Goal: Navigation & Orientation: Find specific page/section

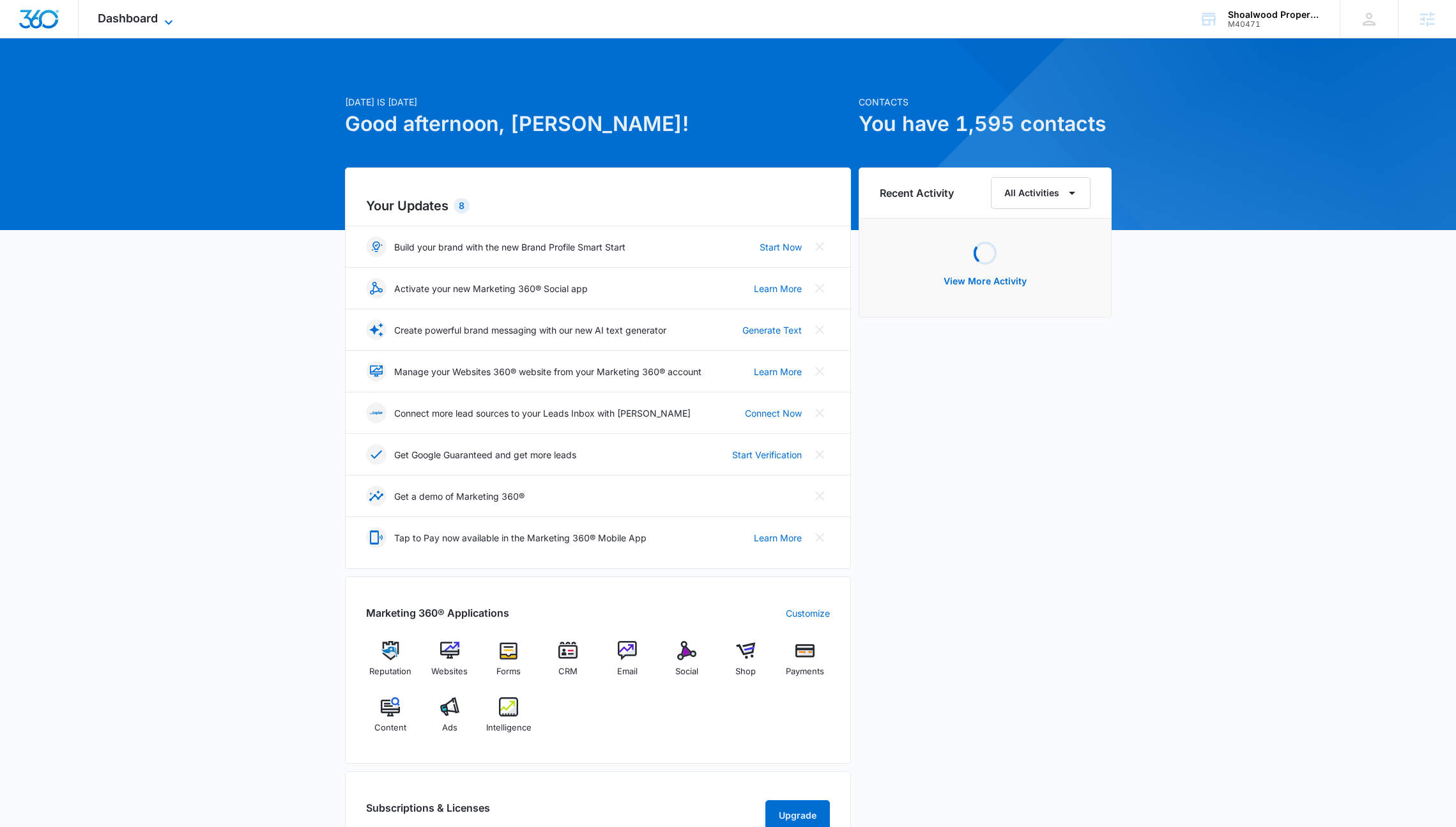
click at [164, 14] on icon at bounding box center [168, 22] width 15 height 15
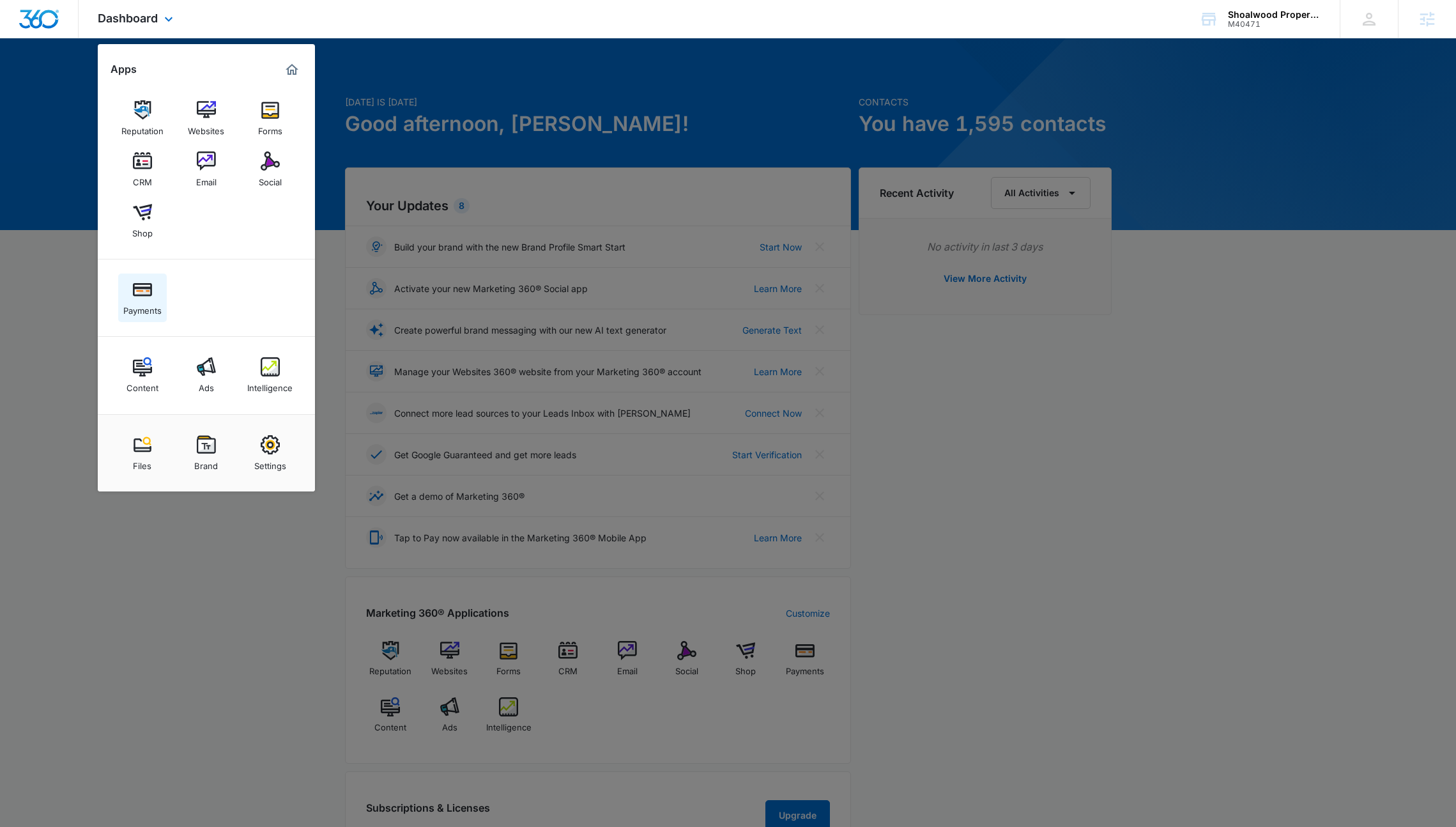
click at [142, 321] on link "Payments" at bounding box center [143, 298] width 49 height 49
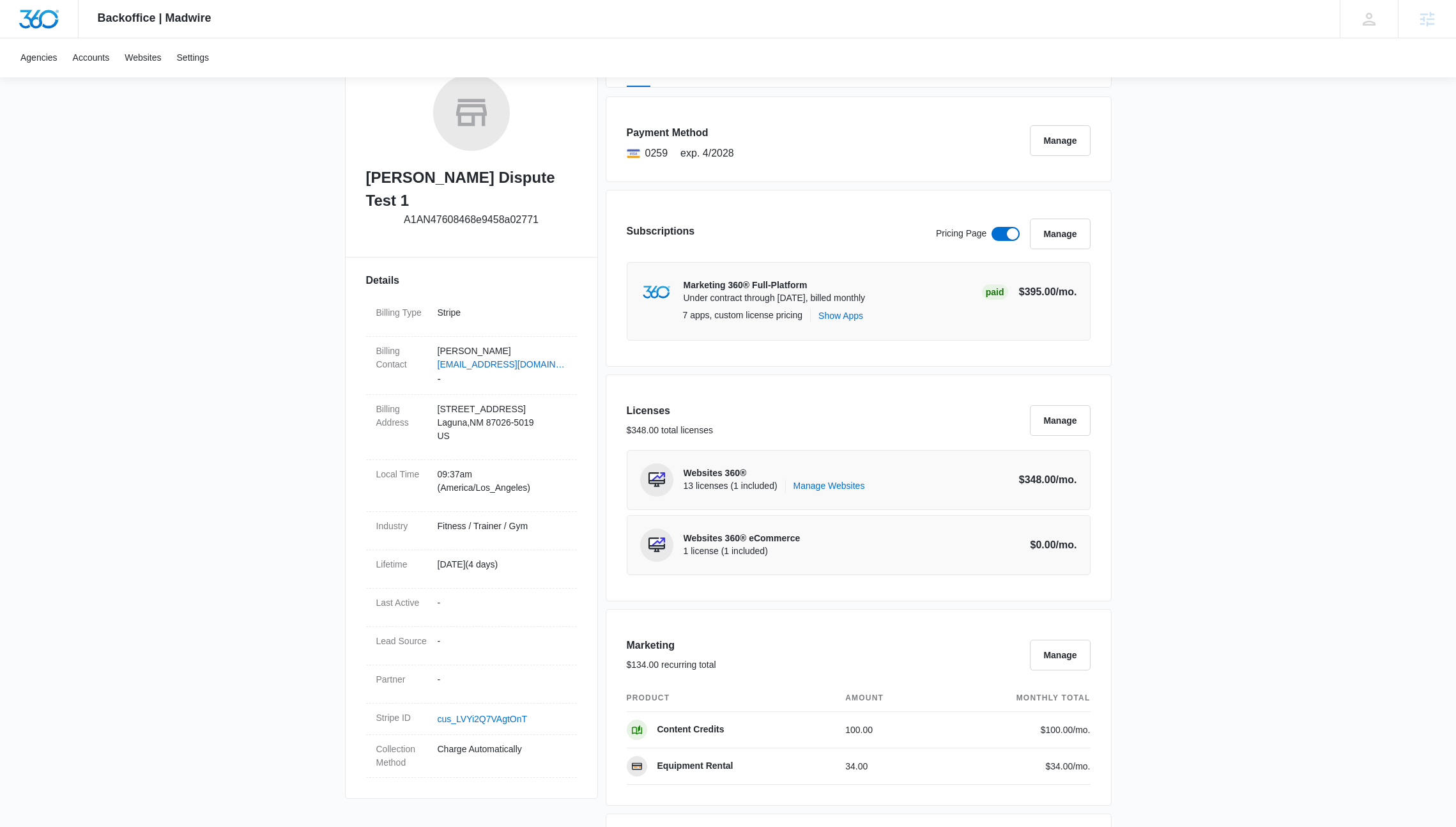
scroll to position [211, 0]
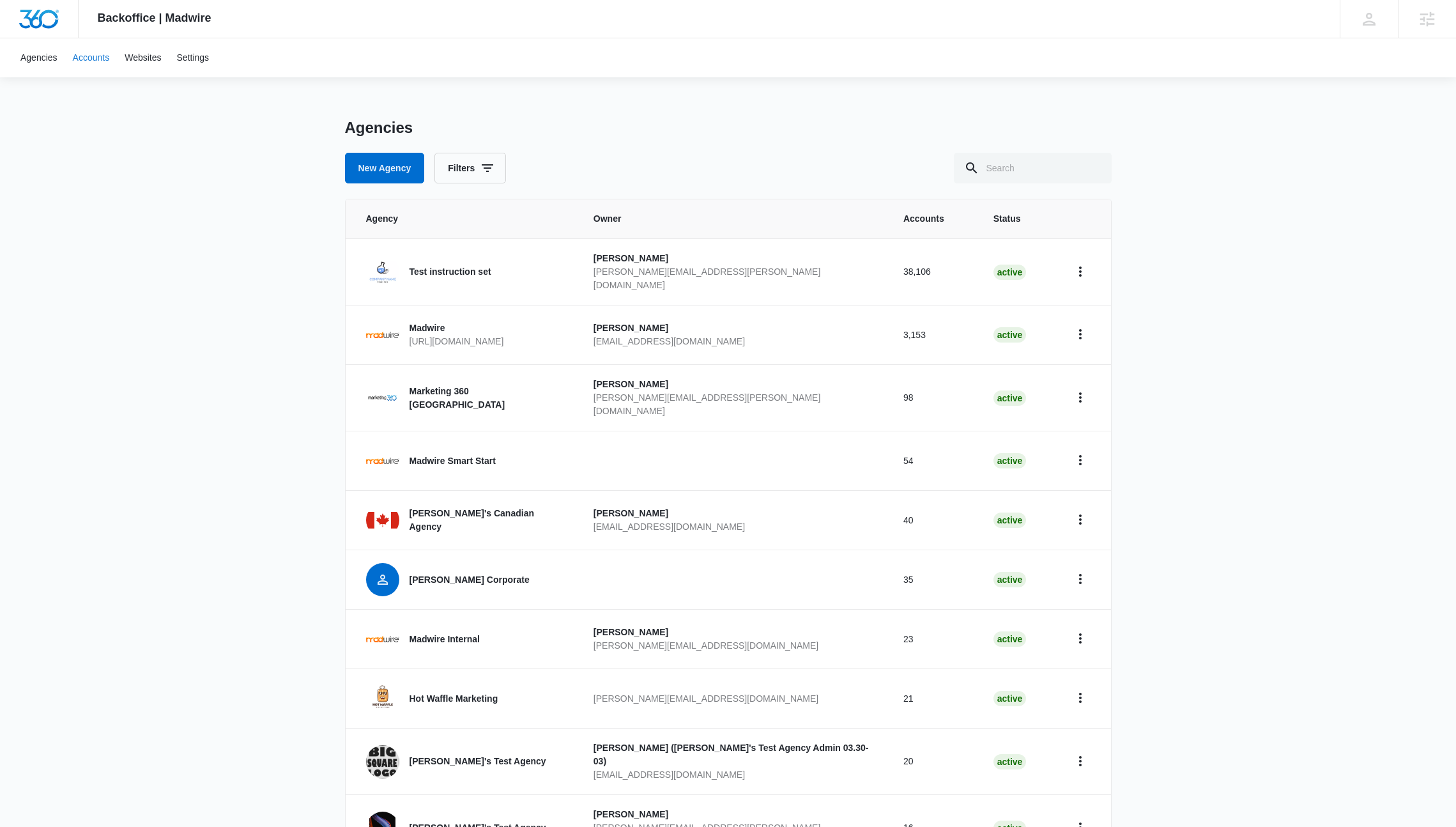
click at [90, 66] on link "Accounts" at bounding box center [91, 57] width 52 height 39
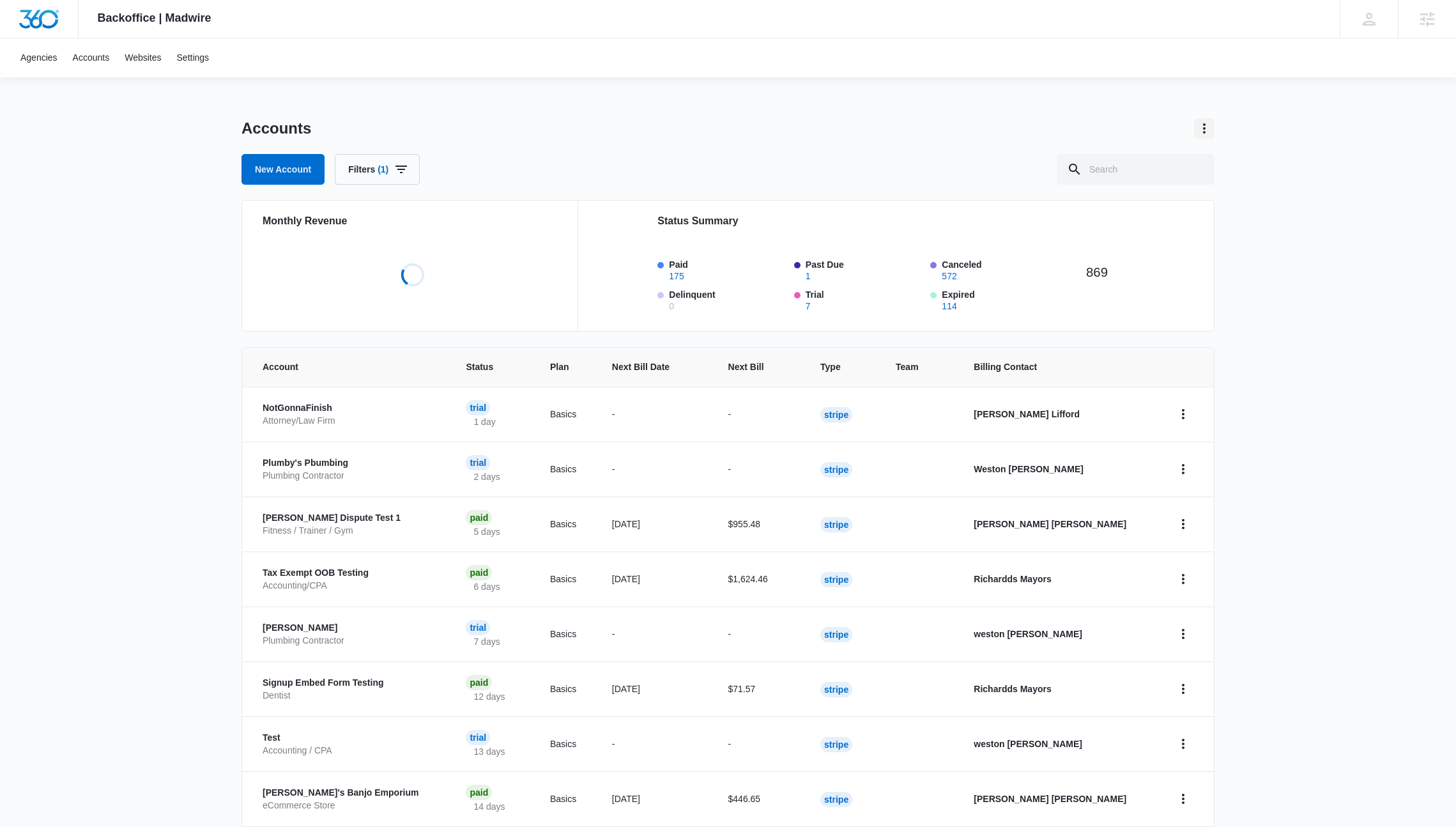
click at [1205, 122] on icon "Actions" at bounding box center [1204, 128] width 15 height 15
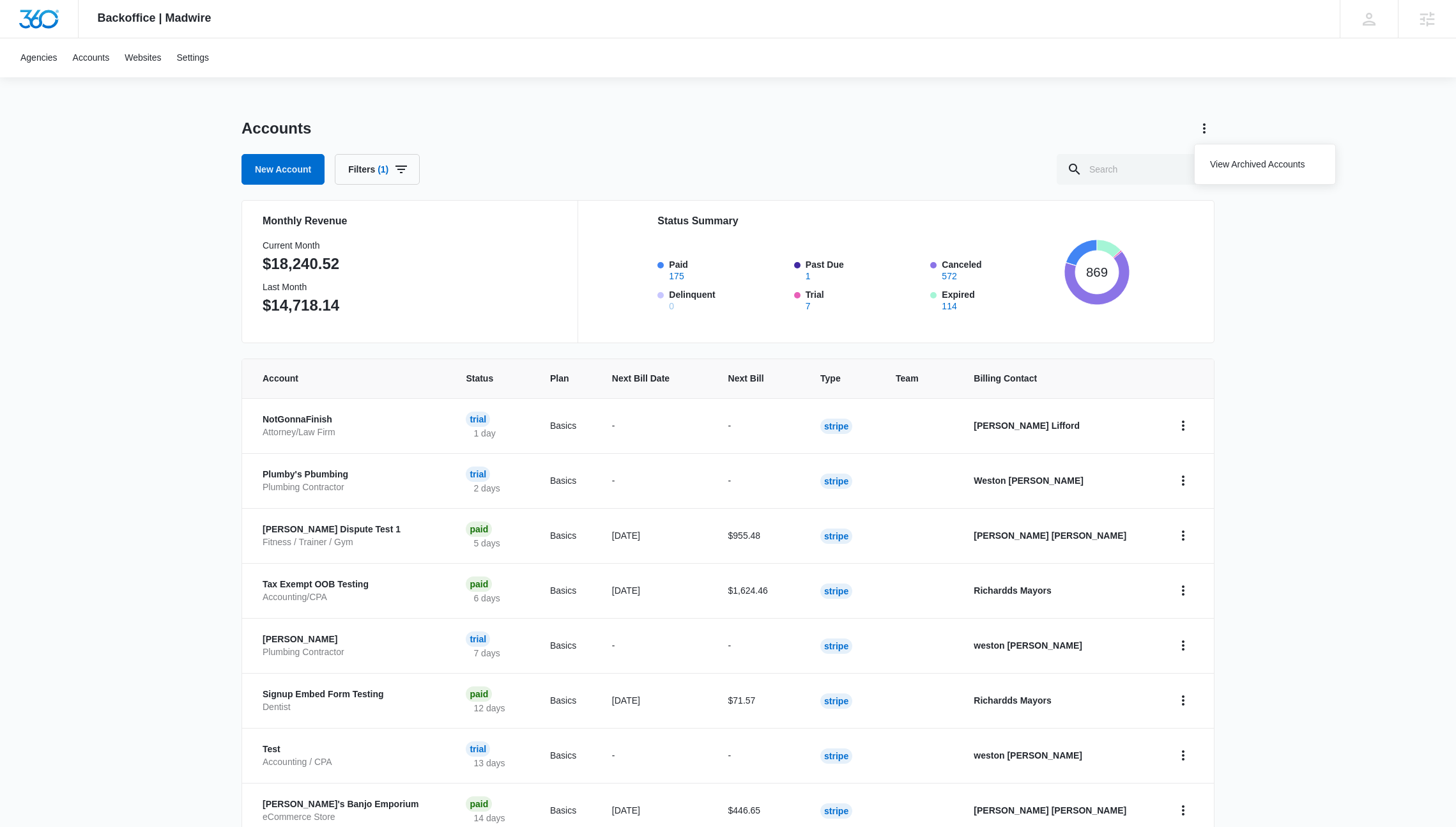
click at [1153, 125] on div "Accounts View Archived Accounts" at bounding box center [728, 129] width 973 height 20
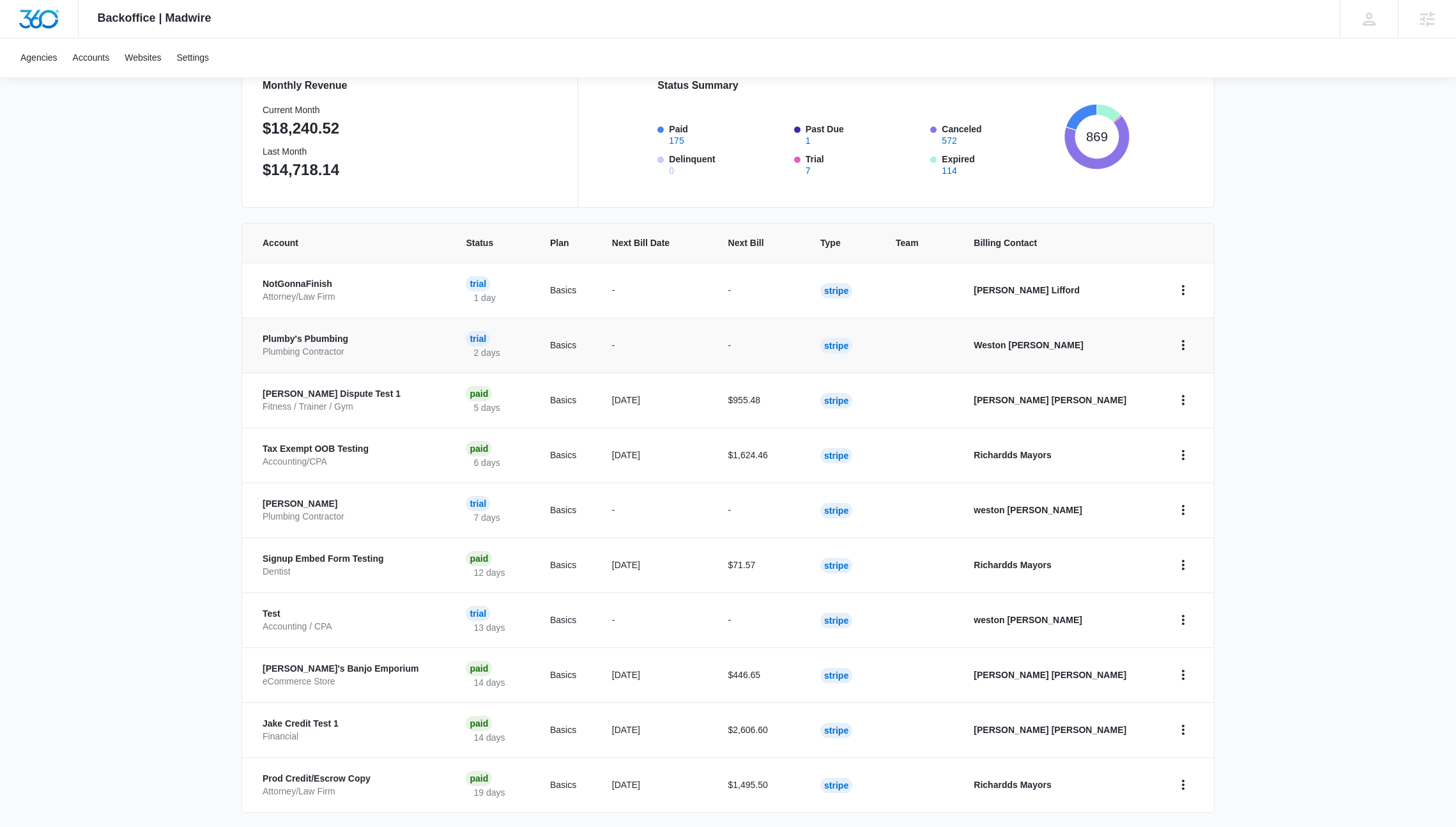
scroll to position [192, 0]
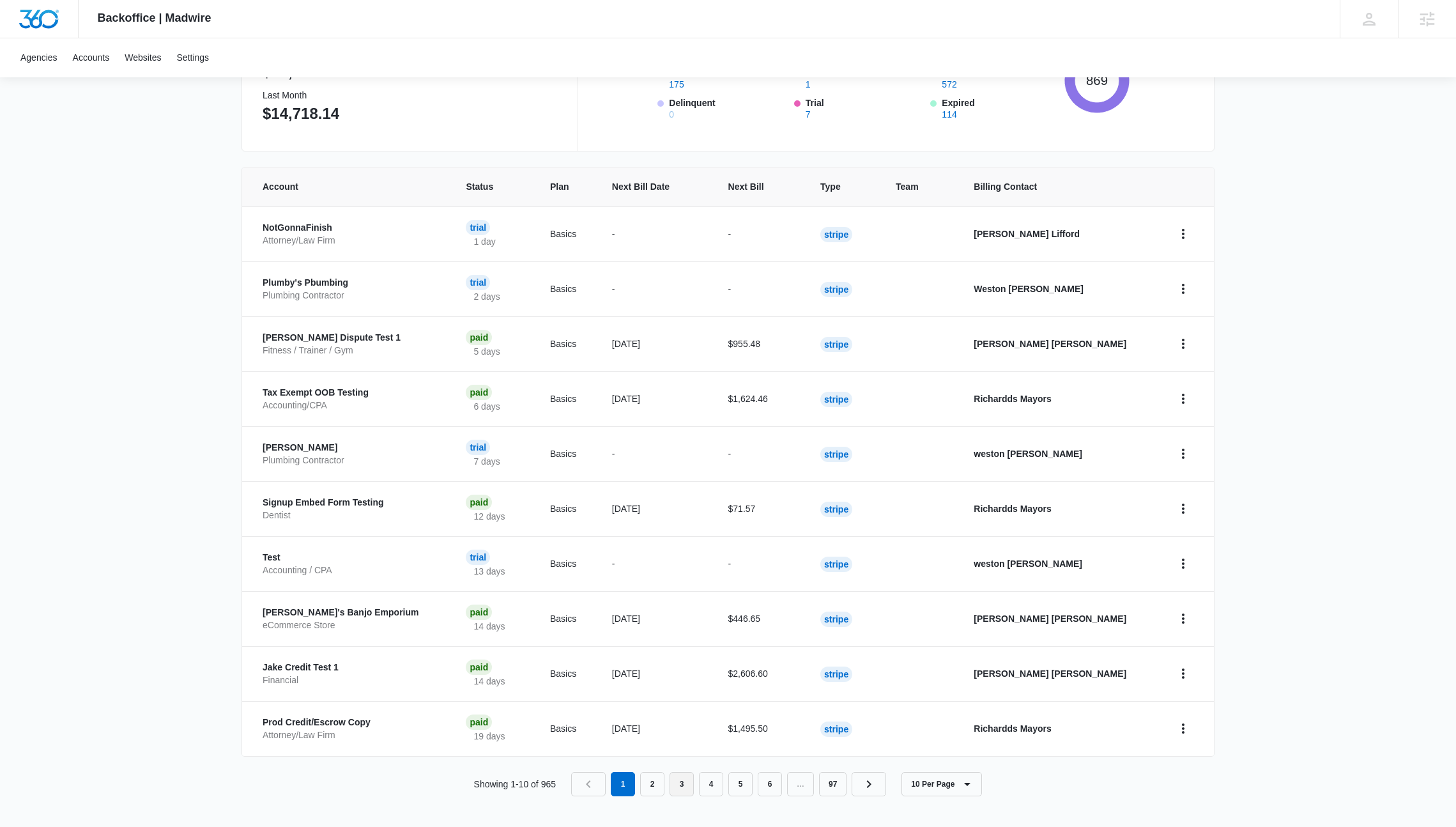
click at [685, 787] on link "3" at bounding box center [682, 784] width 24 height 24
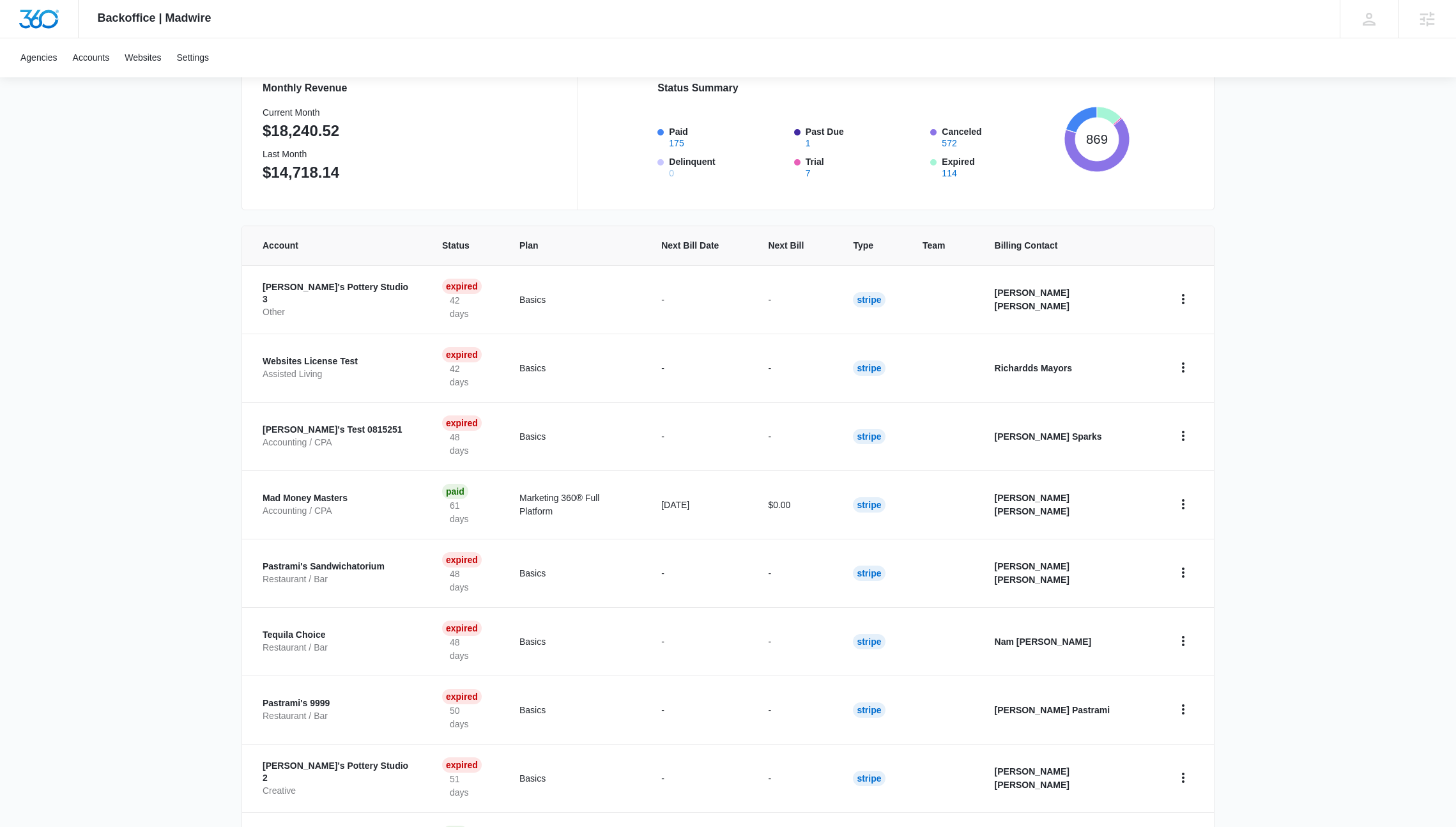
scroll to position [192, 0]
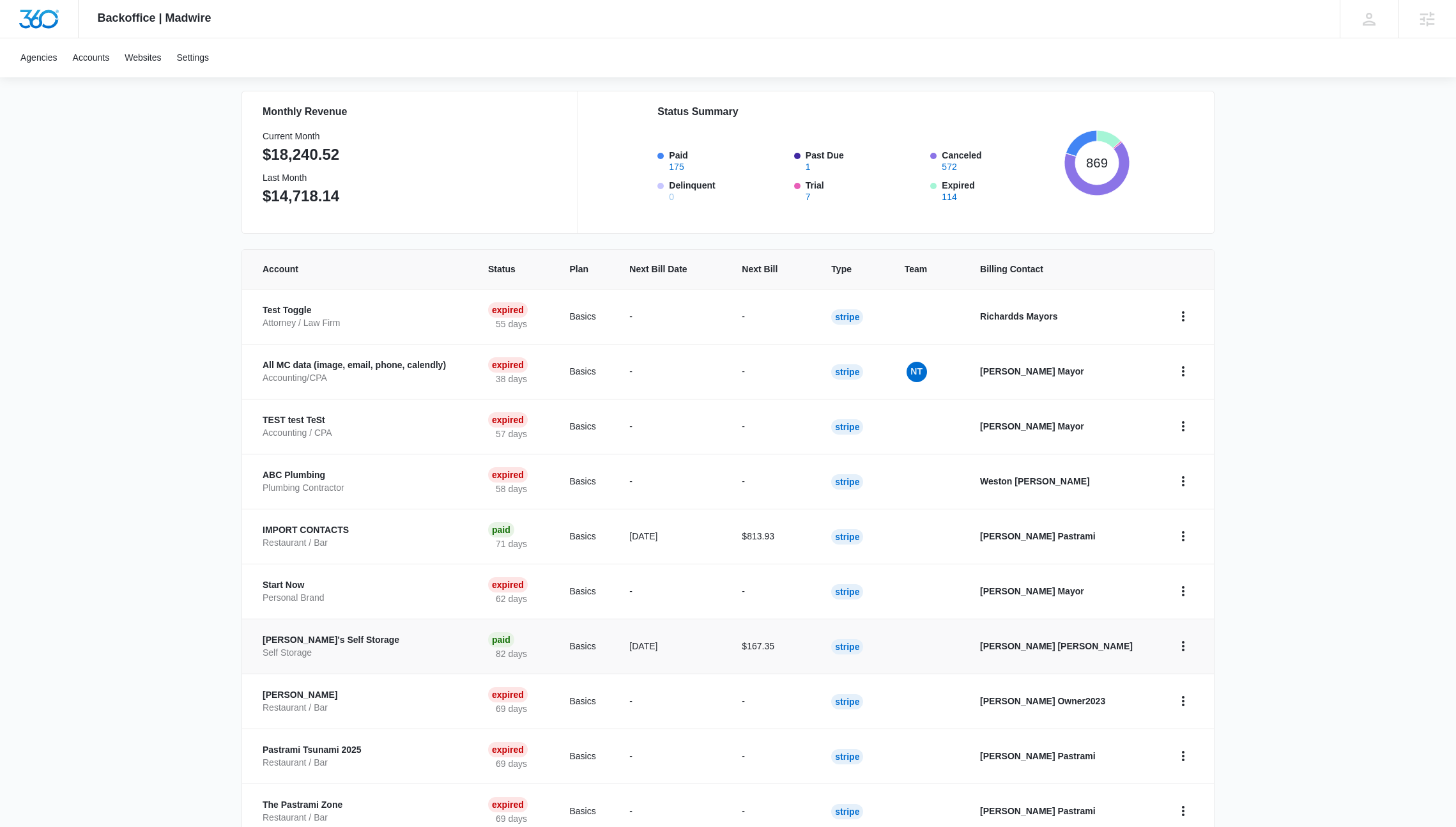
scroll to position [192, 0]
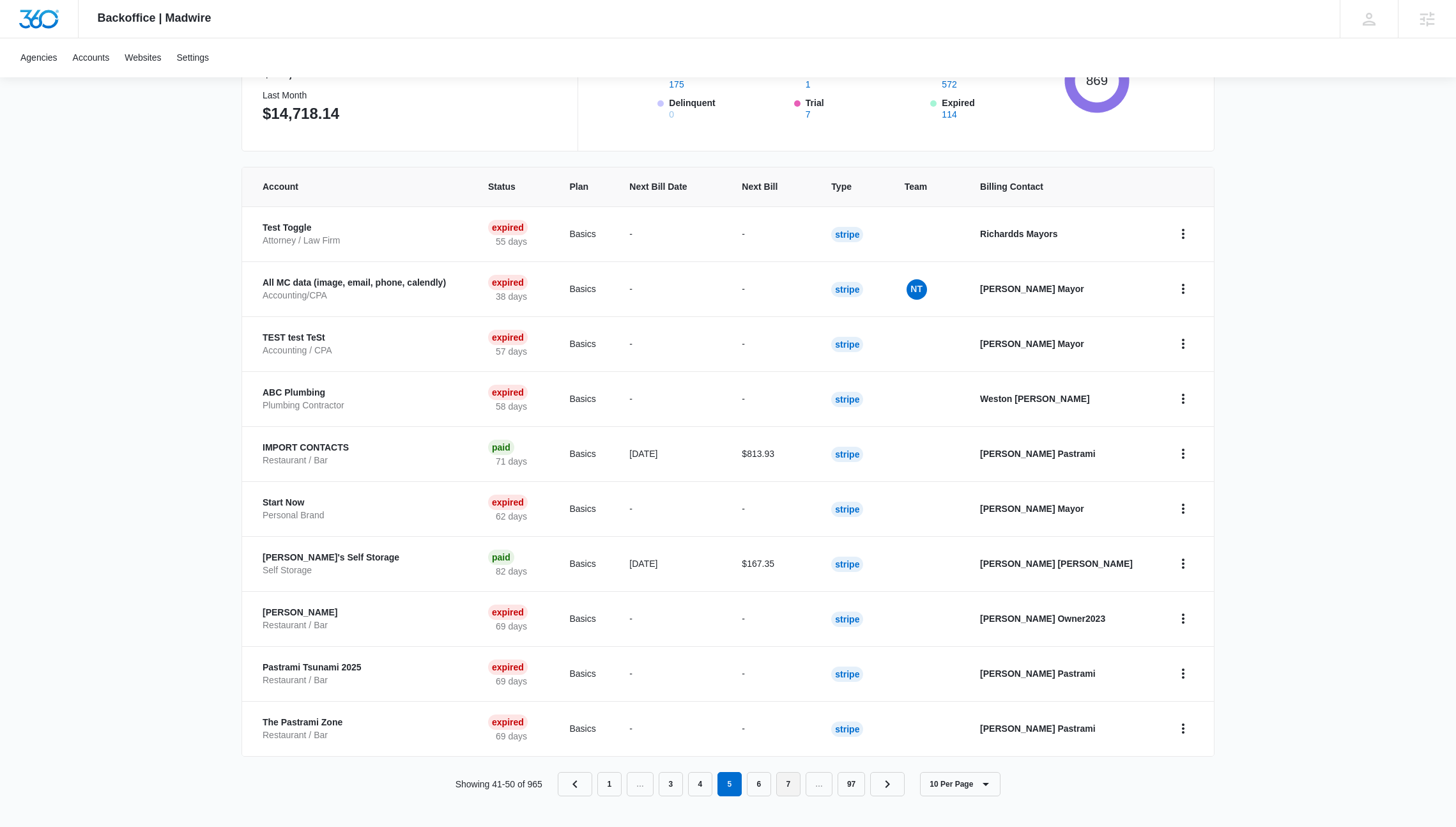
click at [794, 794] on link "7" at bounding box center [789, 784] width 24 height 24
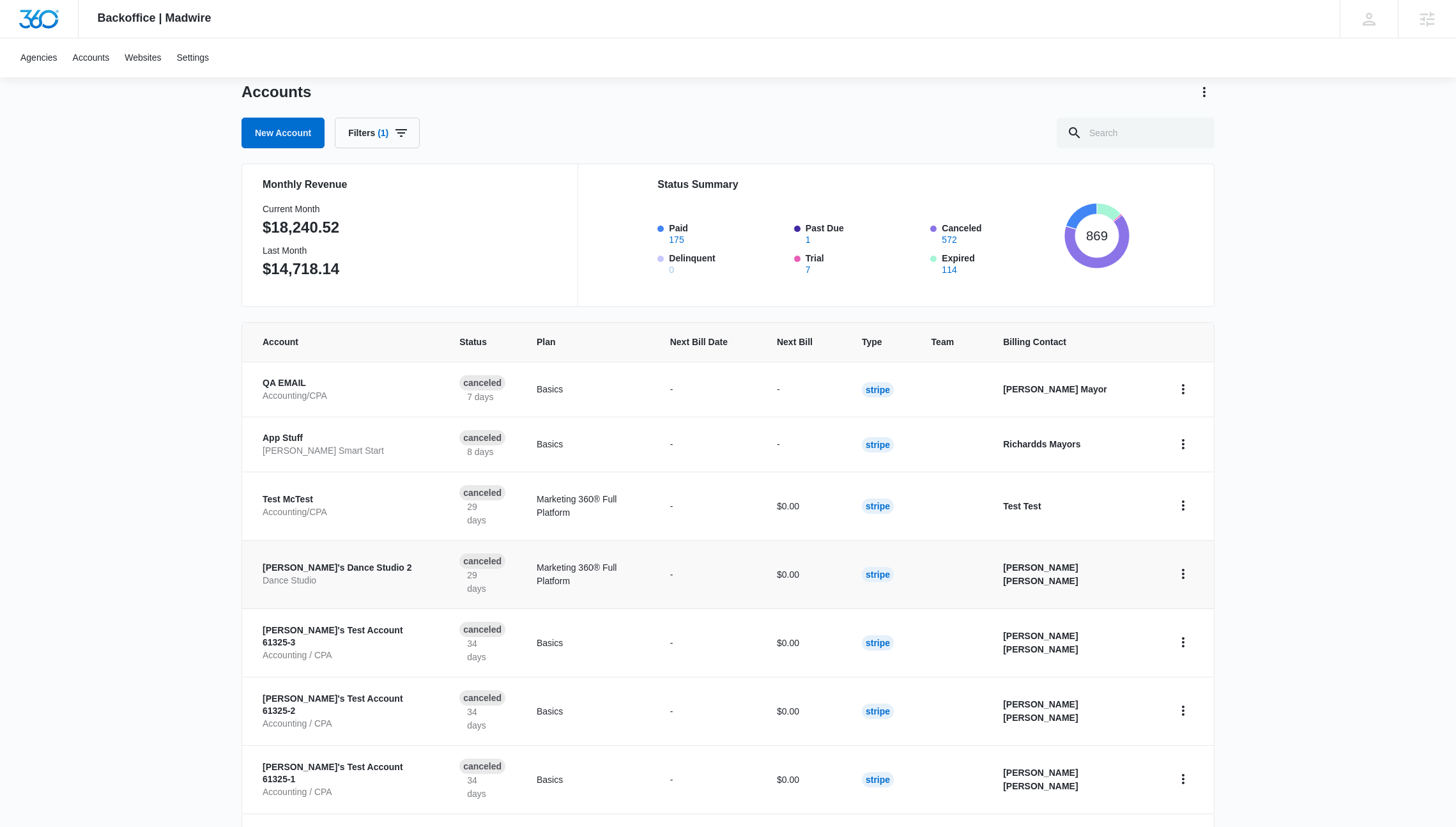
scroll to position [192, 0]
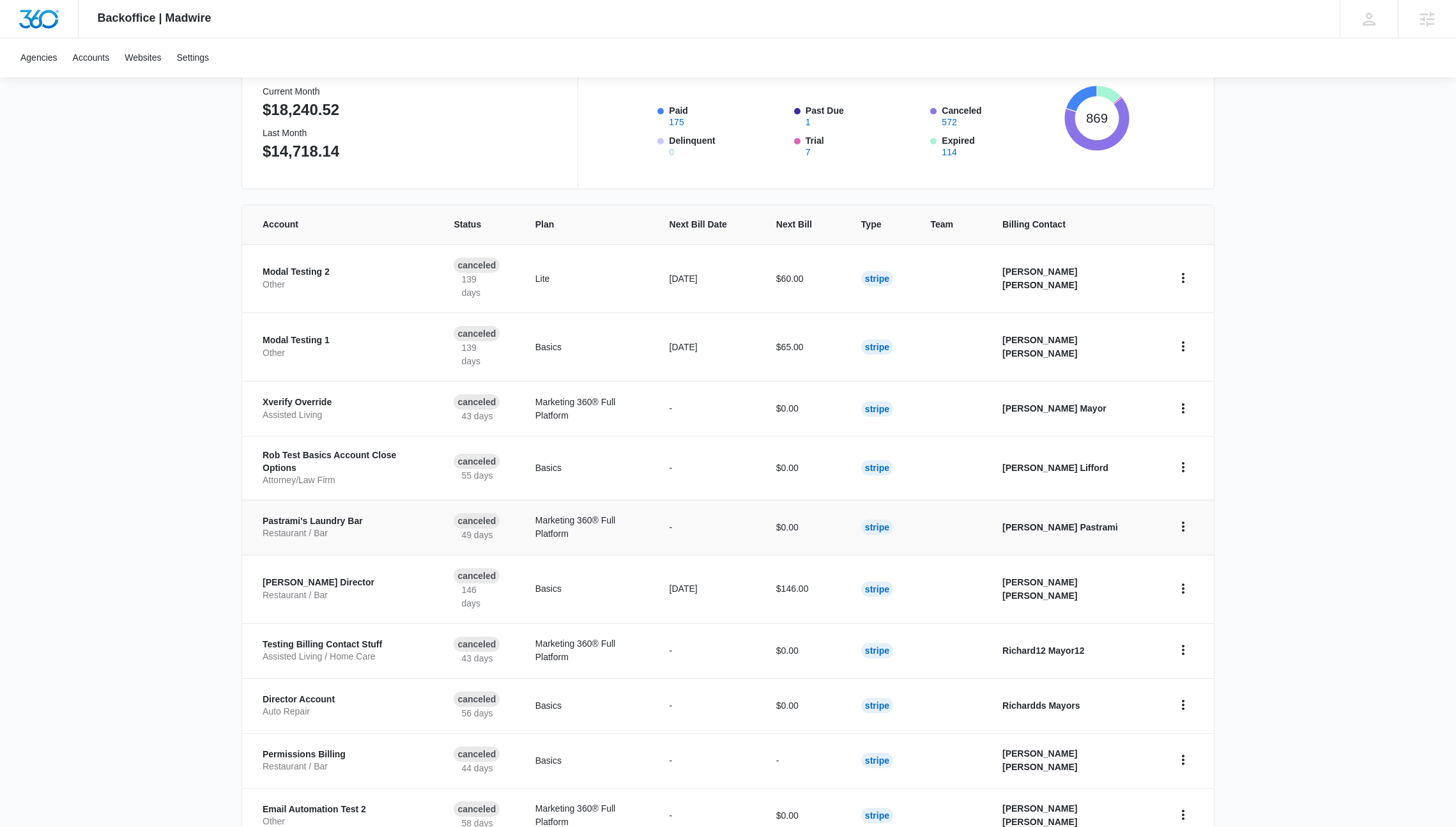
scroll to position [192, 0]
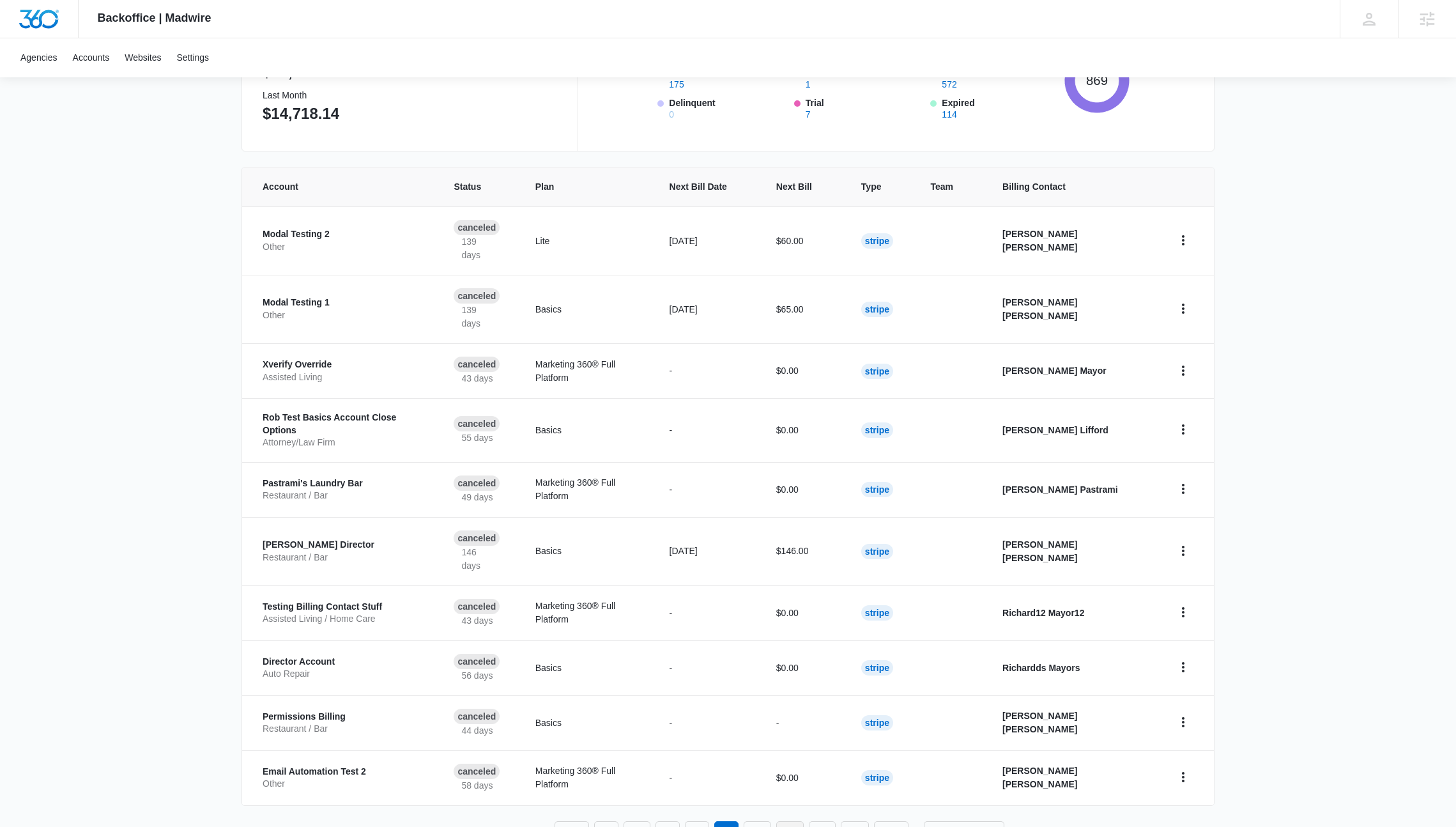
click at [789, 821] on link "11" at bounding box center [790, 833] width 27 height 24
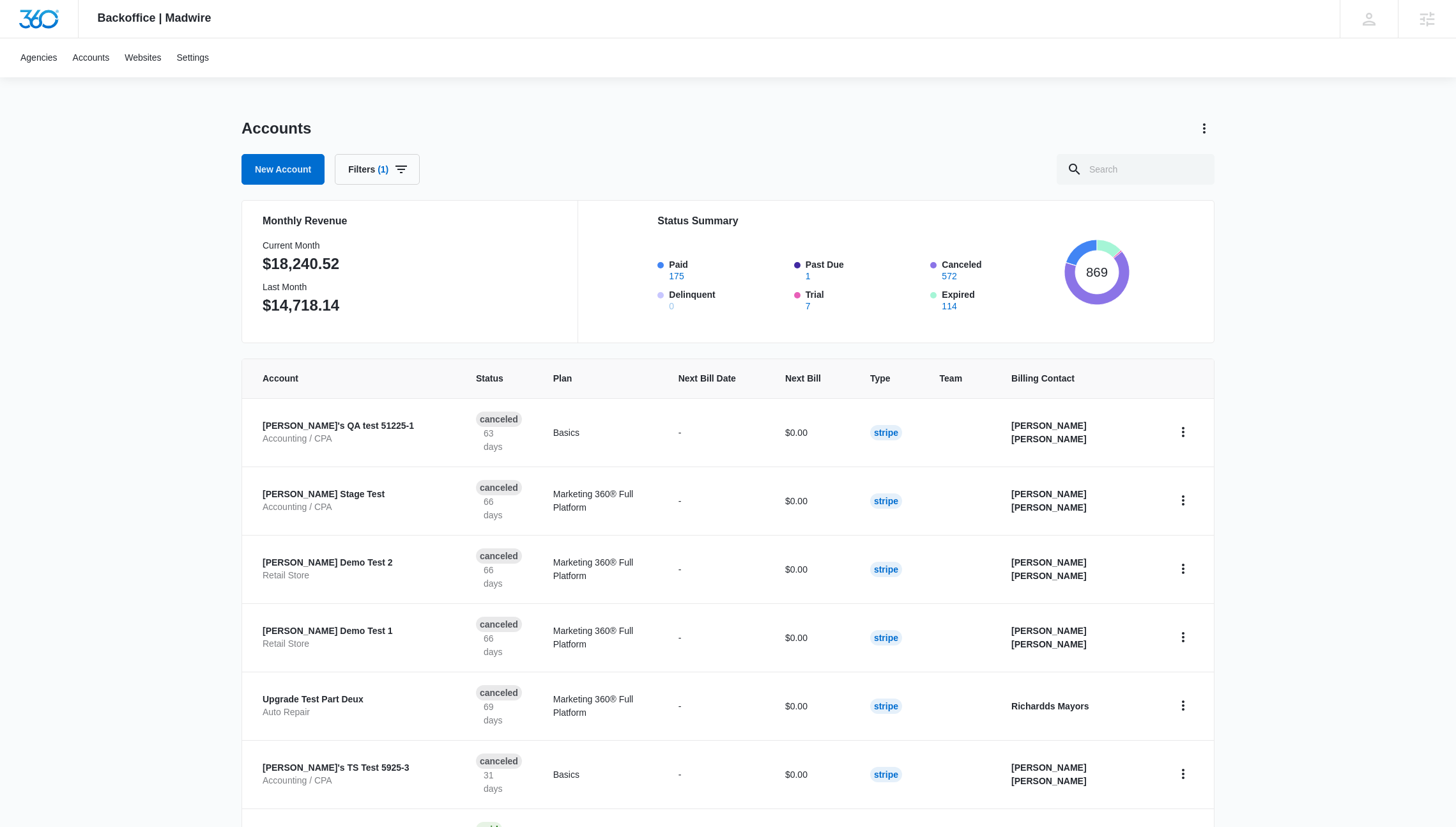
click at [1216, 140] on div "Backoffice | Madwire Apps Settings Richardds Mayors richard.mayor@madwire.com M…" at bounding box center [728, 576] width 1456 height 1152
click at [1207, 132] on icon "Actions" at bounding box center [1204, 128] width 15 height 15
click at [1245, 166] on link "View Archived Accounts" at bounding box center [1257, 164] width 95 height 10
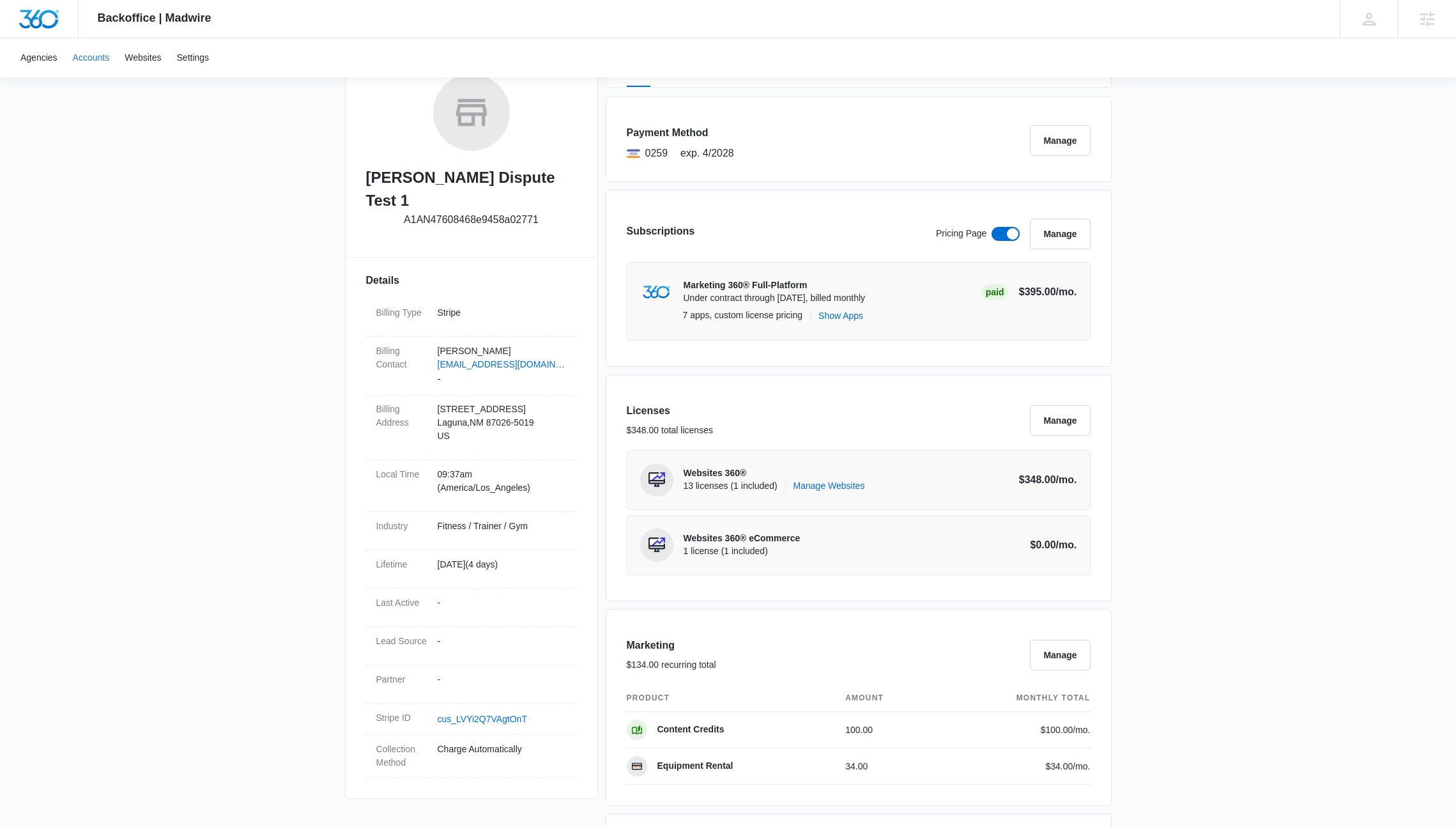
scroll to position [211, 0]
click at [96, 51] on link "Accounts" at bounding box center [91, 57] width 52 height 39
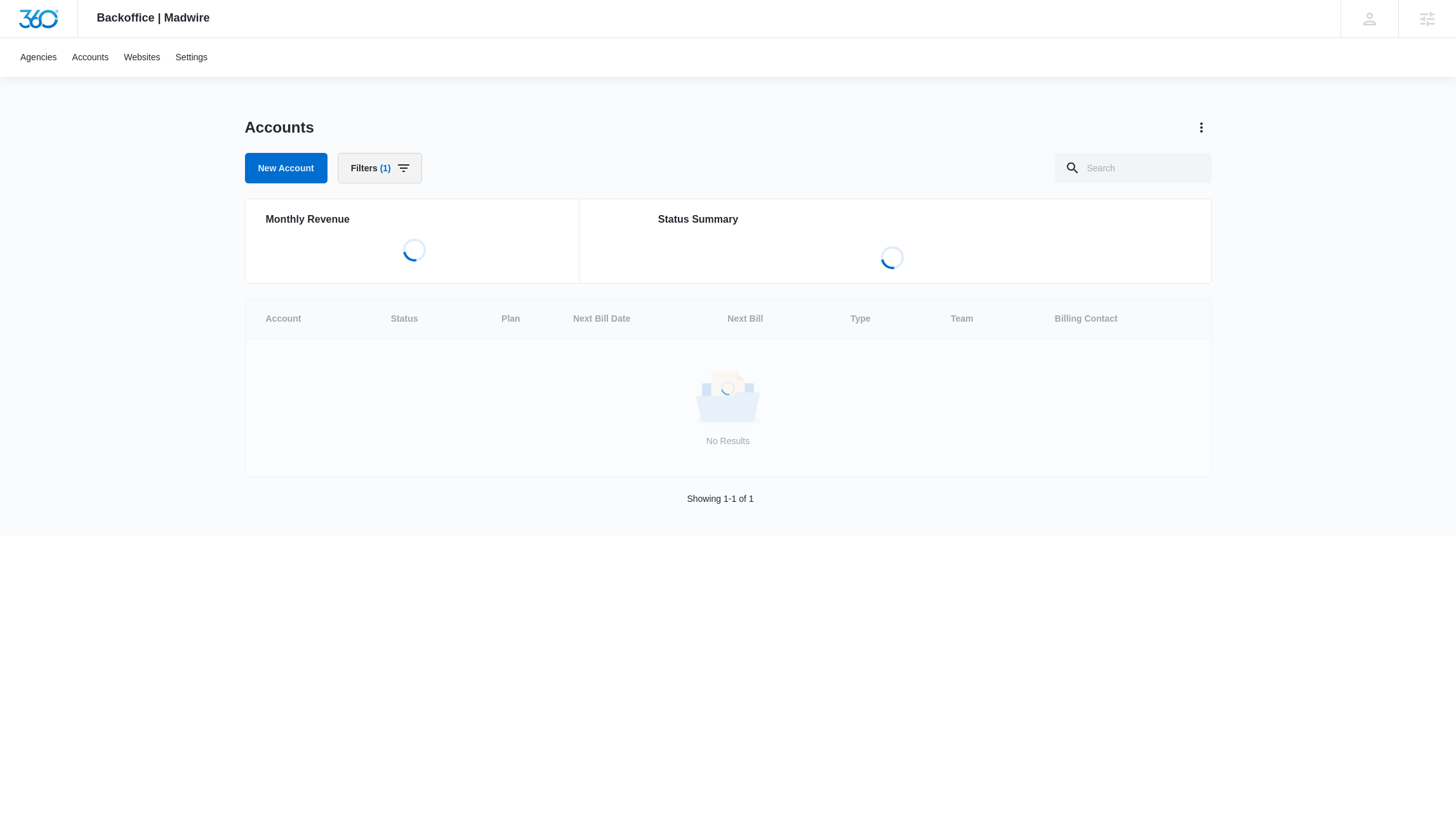
click at [387, 170] on span "(1)" at bounding box center [385, 168] width 11 height 9
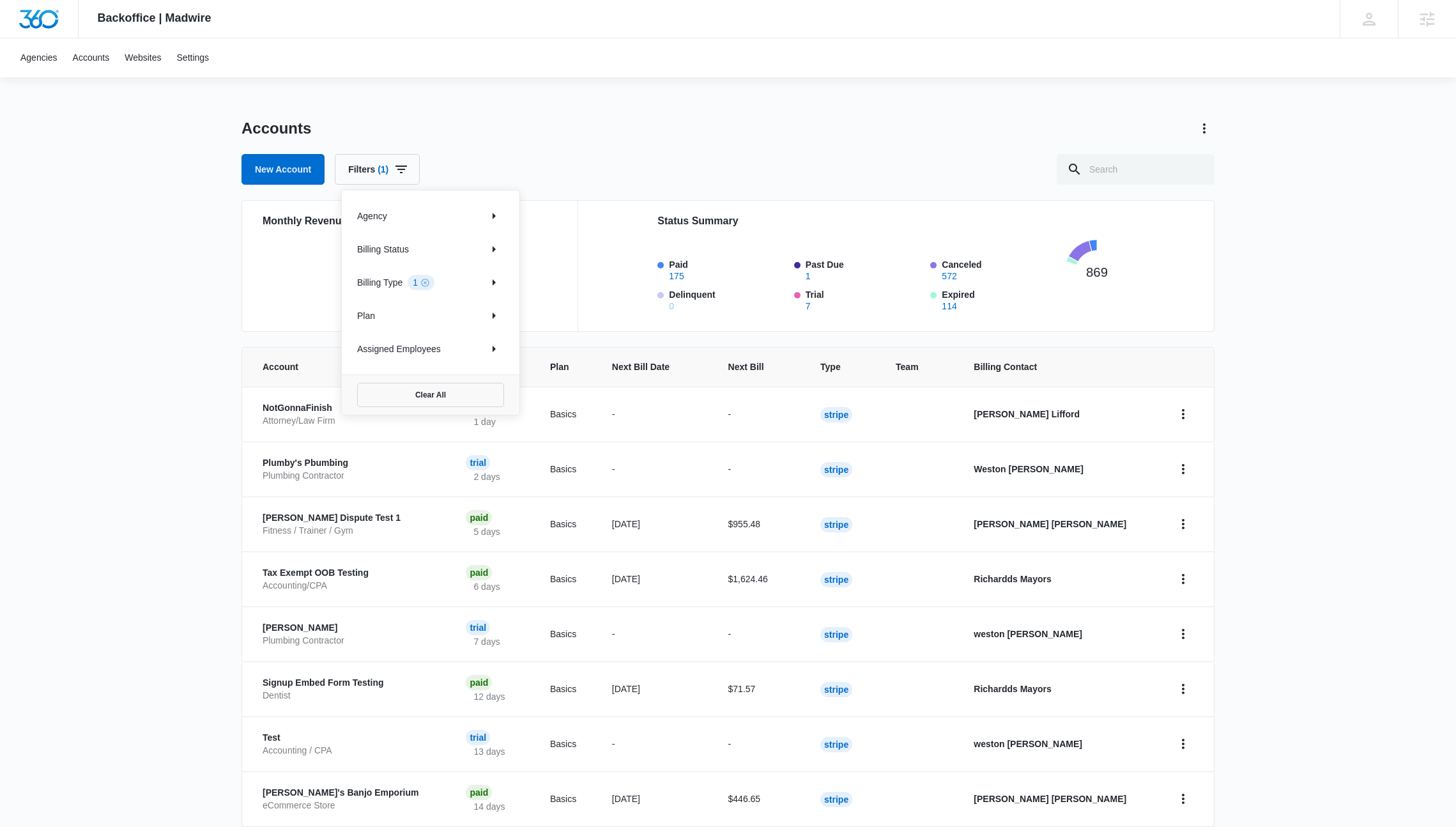
click at [396, 246] on p "Billing Status" at bounding box center [383, 249] width 52 height 14
click at [495, 249] on icon "Show Billing Status filters" at bounding box center [493, 249] width 15 height 15
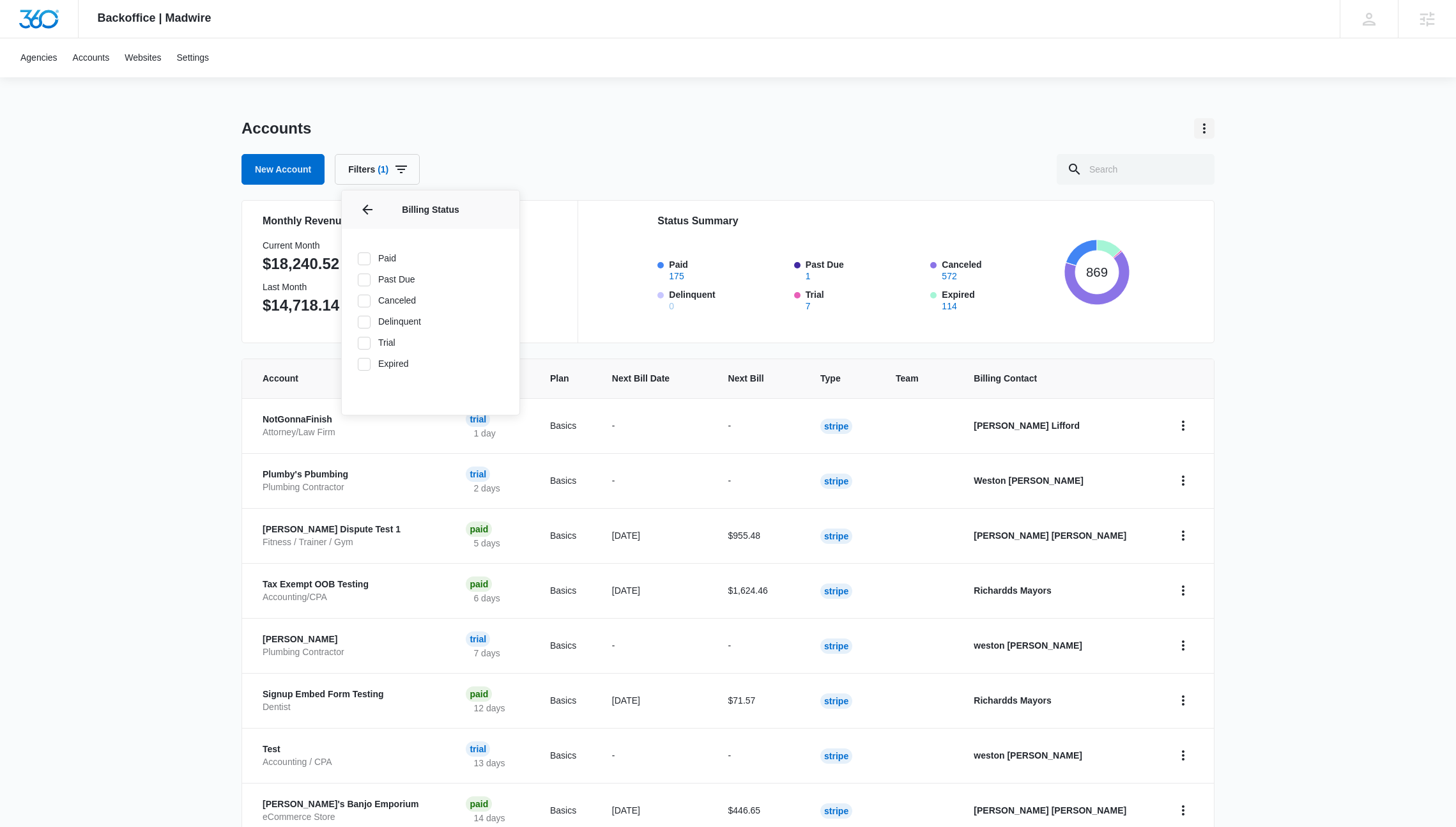
click at [1208, 125] on icon "Actions" at bounding box center [1204, 128] width 15 height 15
click at [1235, 165] on link "View Archived Accounts" at bounding box center [1257, 164] width 95 height 10
